Goal: Check status: Check status

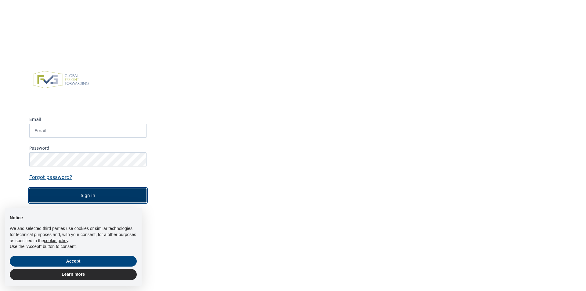
click at [104, 195] on button "Sign in" at bounding box center [87, 195] width 117 height 14
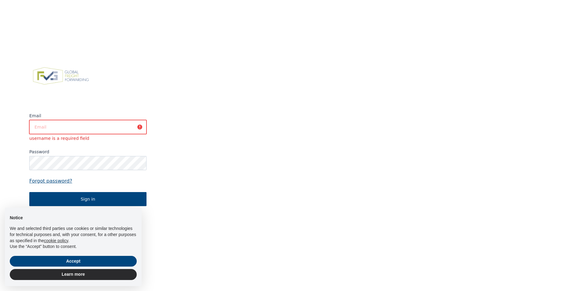
click at [89, 126] on input "Email" at bounding box center [87, 127] width 117 height 14
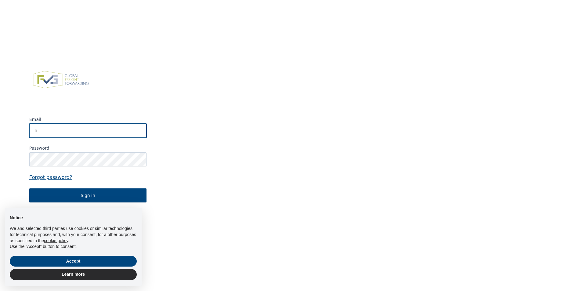
type input "[EMAIL_ADDRESS][DOMAIN_NAME]"
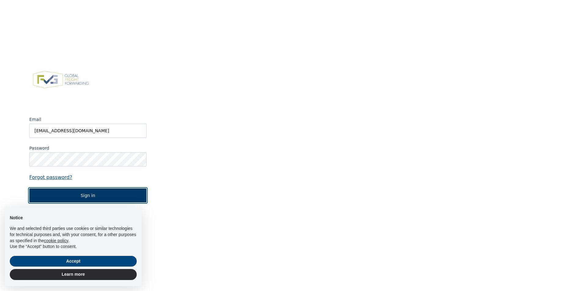
click at [99, 198] on button "Sign in" at bounding box center [87, 195] width 117 height 14
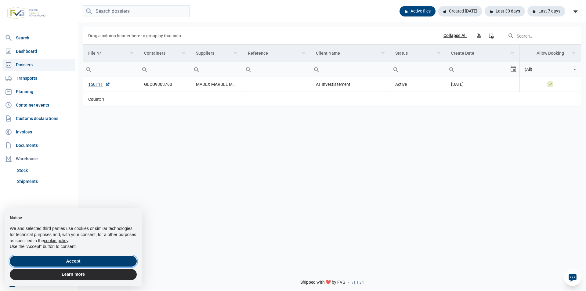
click at [126, 262] on button "Accept" at bounding box center [73, 261] width 127 height 11
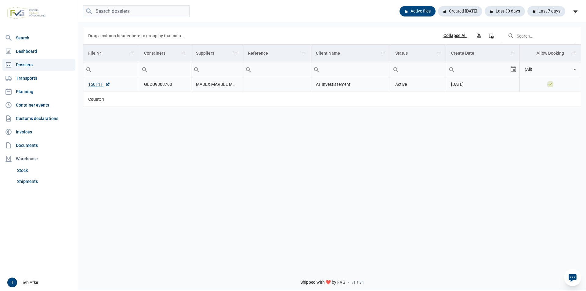
click at [344, 88] on td "AT Investissement" at bounding box center [350, 84] width 79 height 15
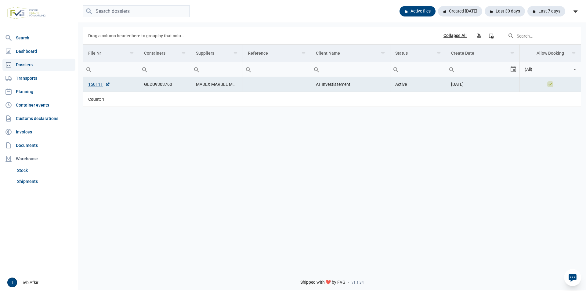
click at [433, 85] on td "Active" at bounding box center [418, 84] width 56 height 15
click at [474, 89] on td "[DATE]" at bounding box center [482, 84] width 73 height 15
click at [90, 86] on link "150111" at bounding box center [99, 84] width 22 height 6
